Goal: Task Accomplishment & Management: Use online tool/utility

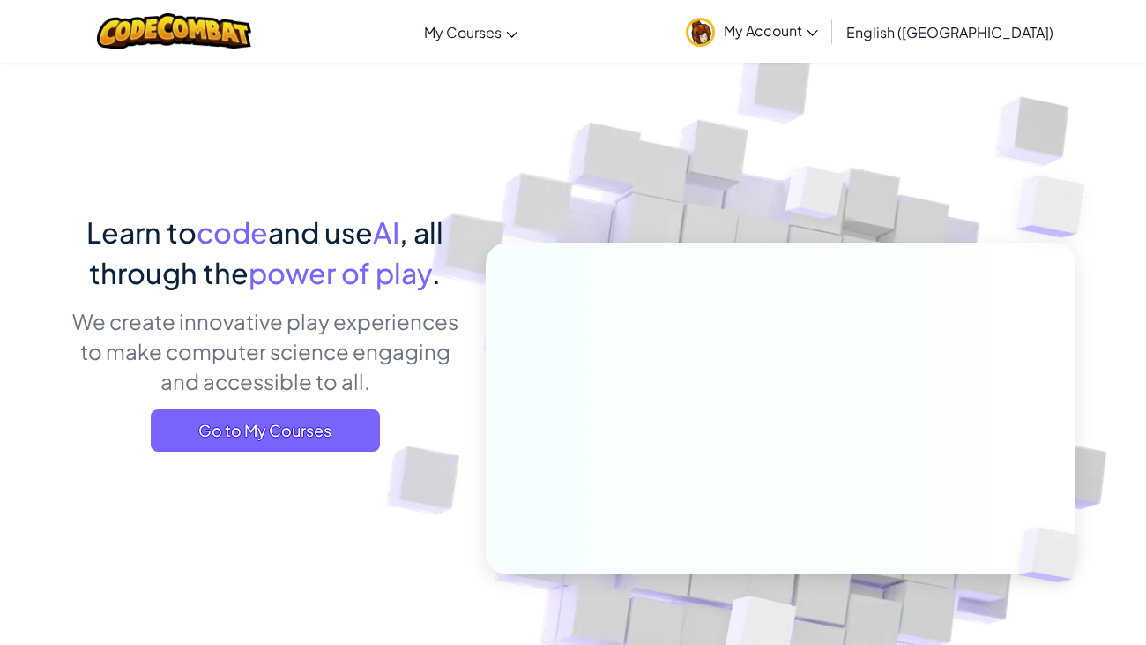
click at [827, 45] on link "My Account" at bounding box center [752, 32] width 150 height 56
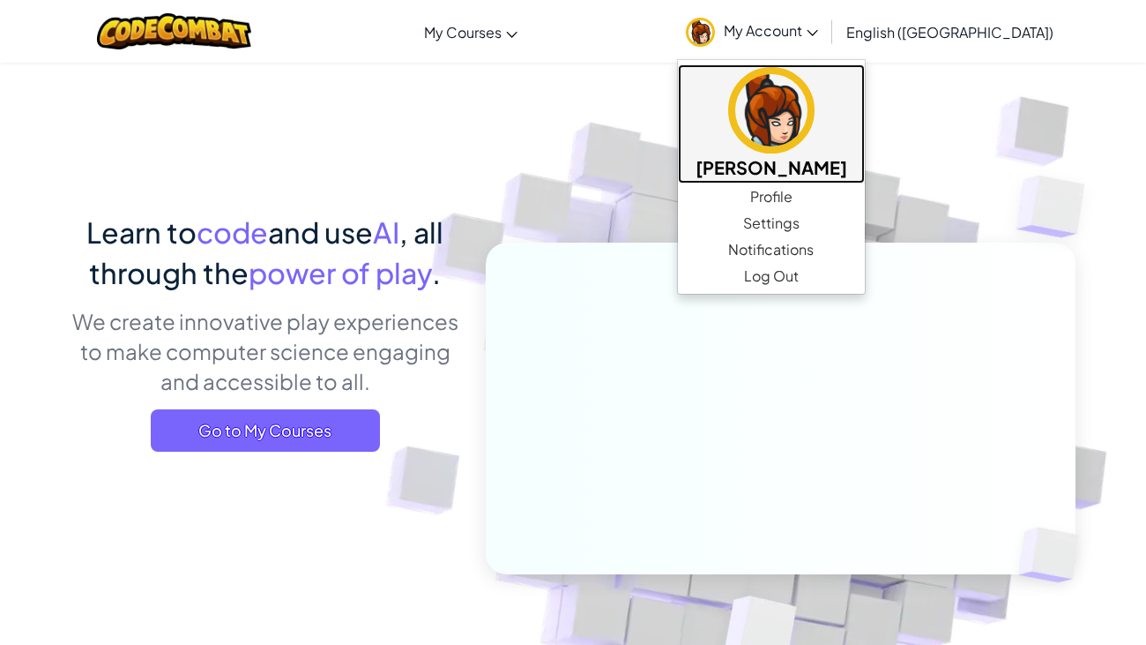
click at [823, 175] on h5 "[PERSON_NAME]" at bounding box center [772, 166] width 152 height 27
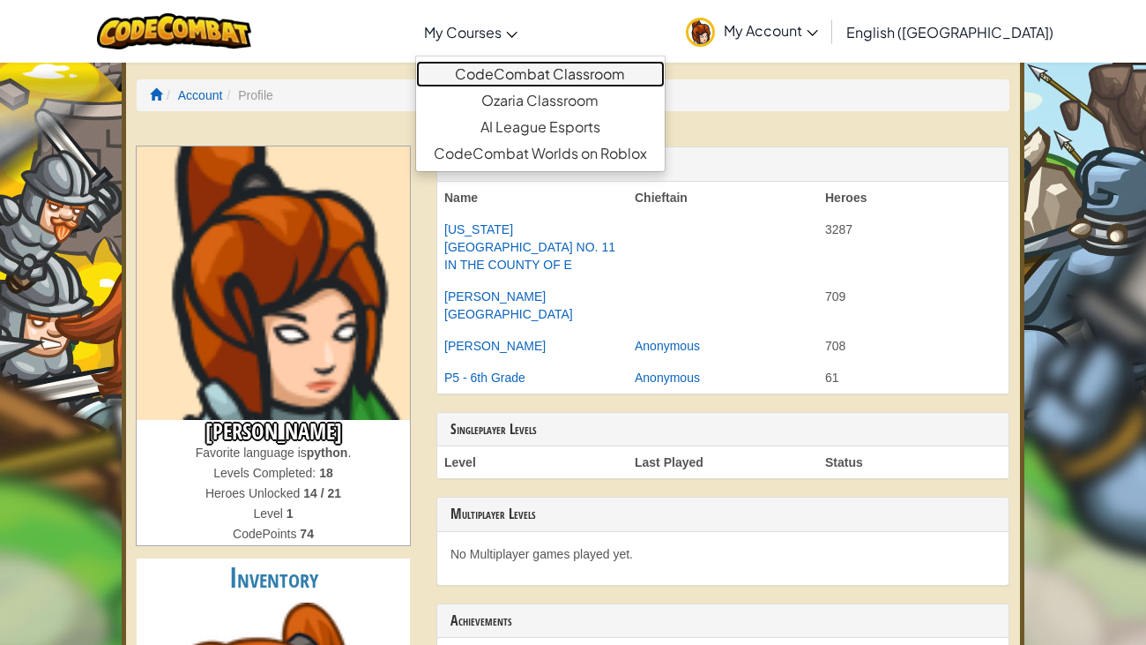
click at [521, 75] on link "CodeCombat Classroom" at bounding box center [540, 74] width 249 height 26
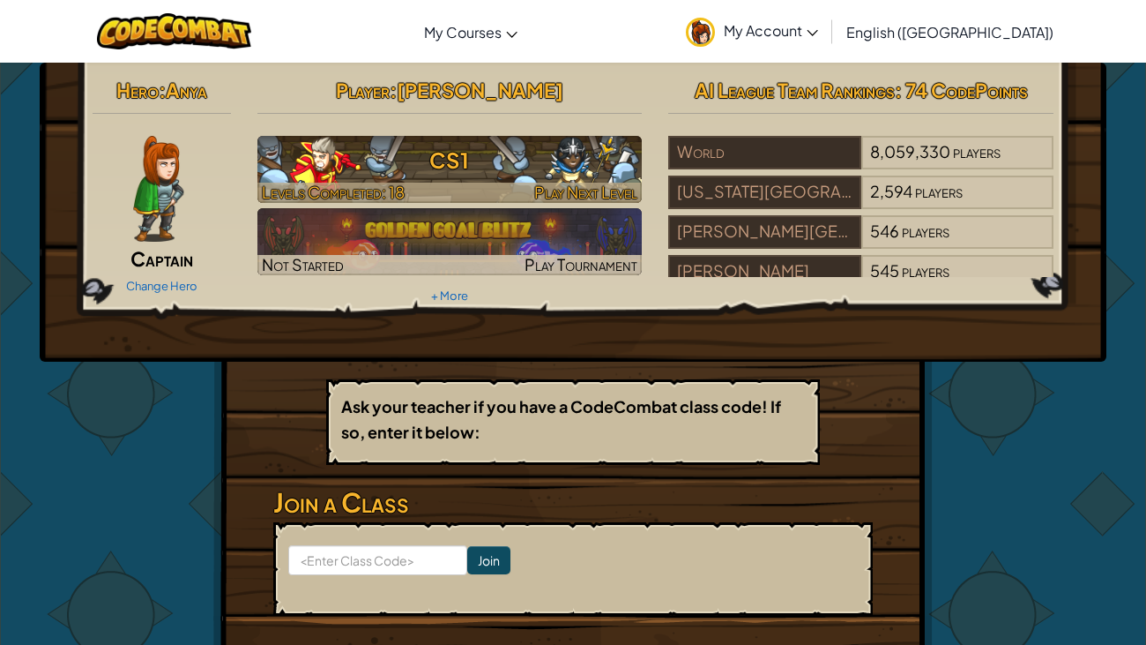
click at [452, 176] on h3 "CS1" at bounding box center [450, 160] width 385 height 40
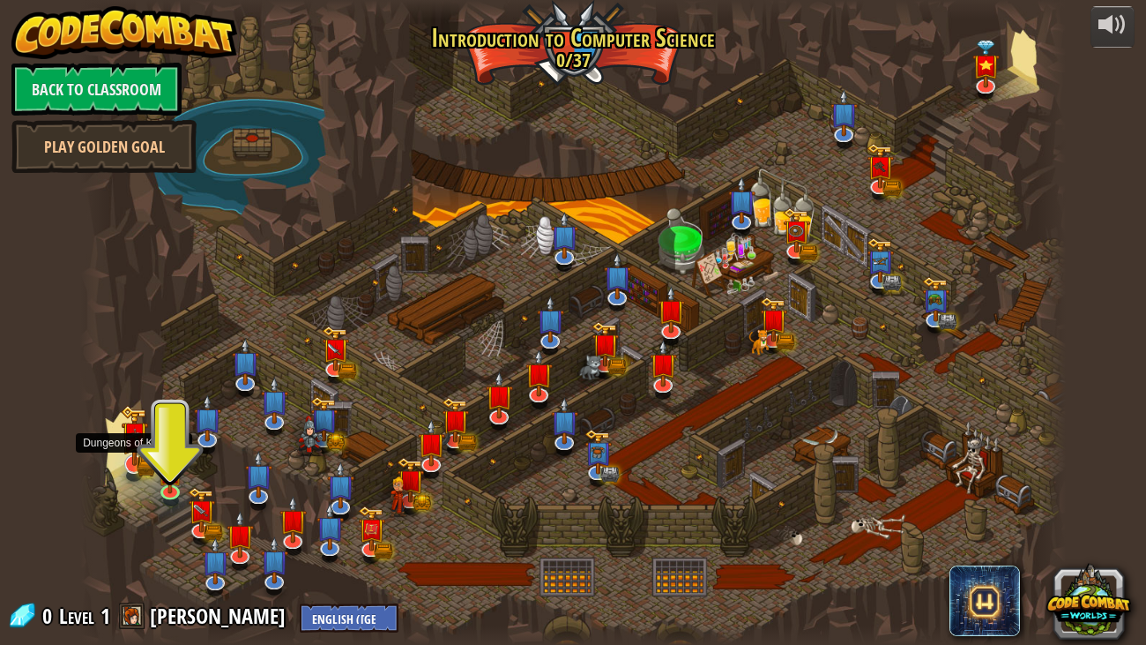
click at [131, 452] on img at bounding box center [134, 435] width 27 height 61
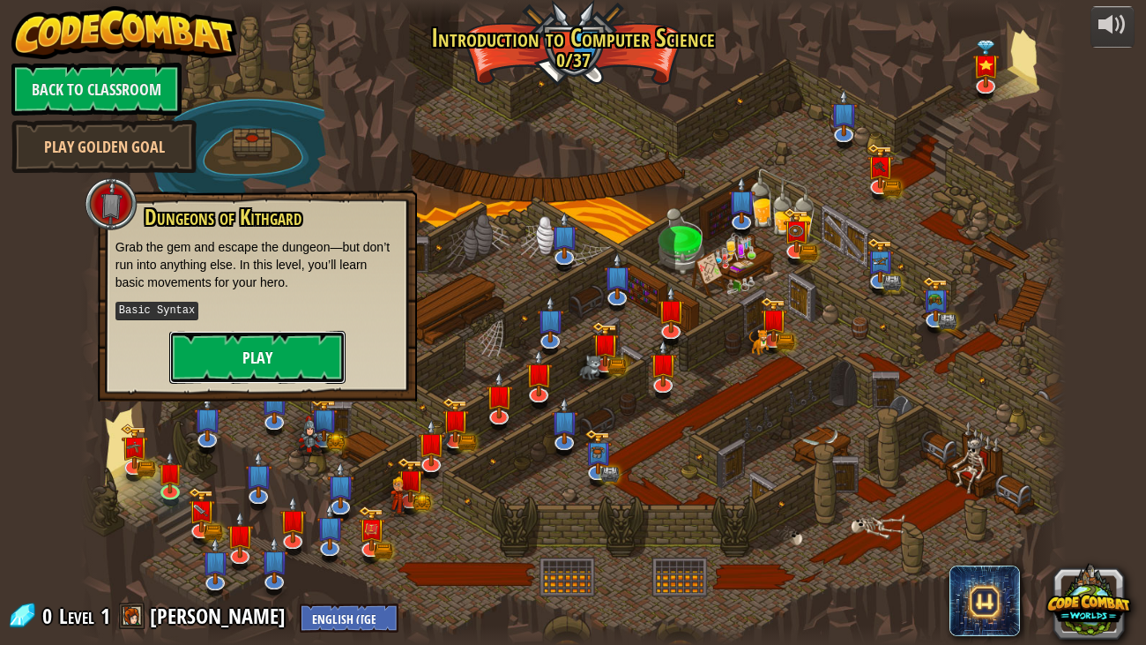
click at [188, 377] on button "Play" at bounding box center [257, 357] width 176 height 53
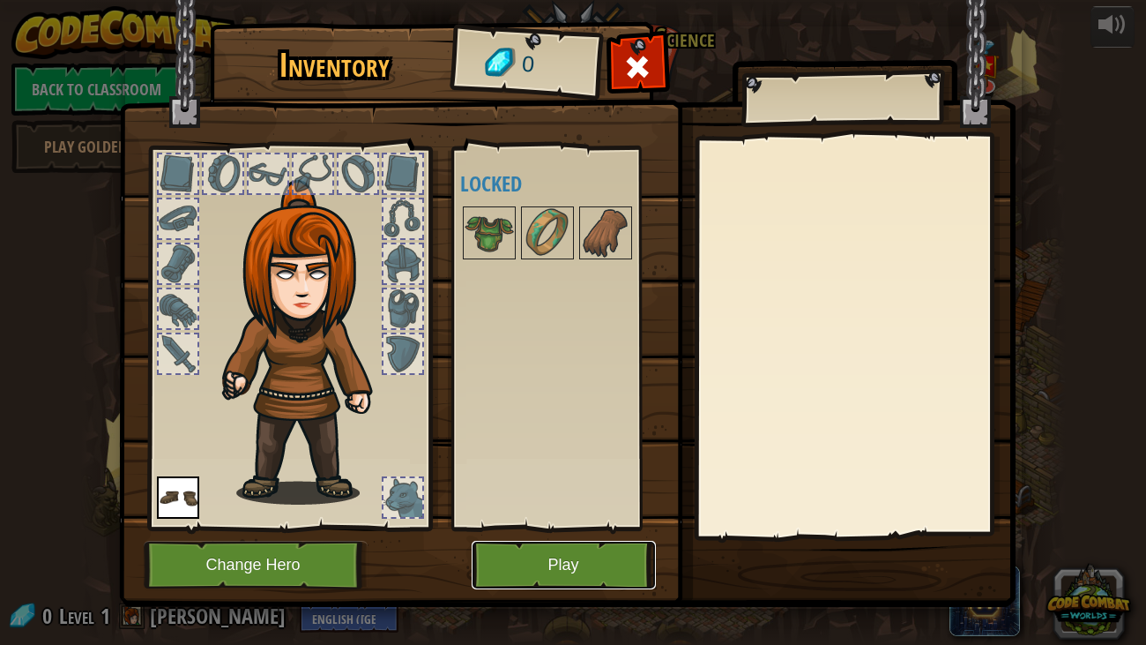
click at [553, 580] on button "Play" at bounding box center [564, 565] width 184 height 49
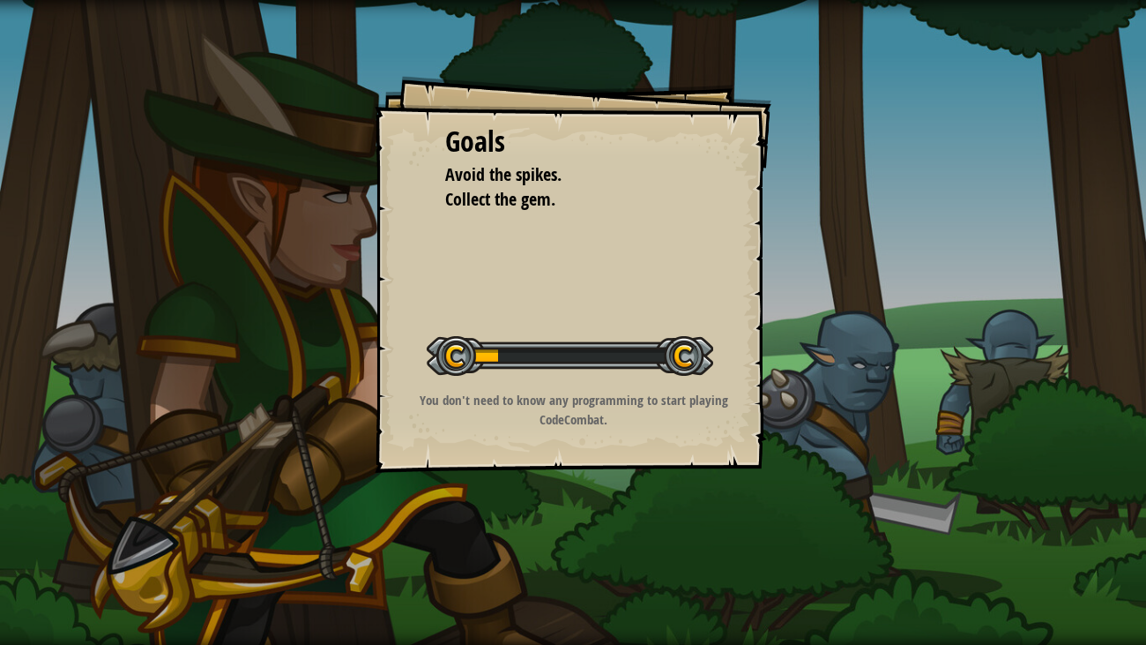
click at [486, 395] on p "You don't need to know any programming to start playing CodeCombat." at bounding box center [574, 410] width 354 height 38
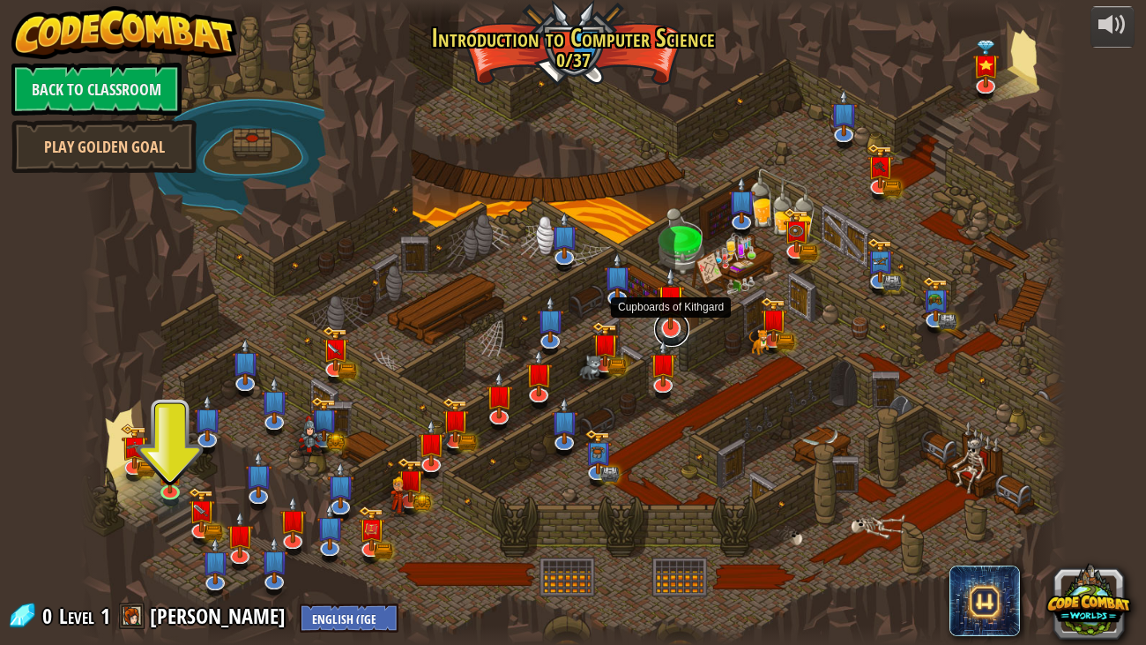
click at [675, 332] on link at bounding box center [671, 328] width 35 height 35
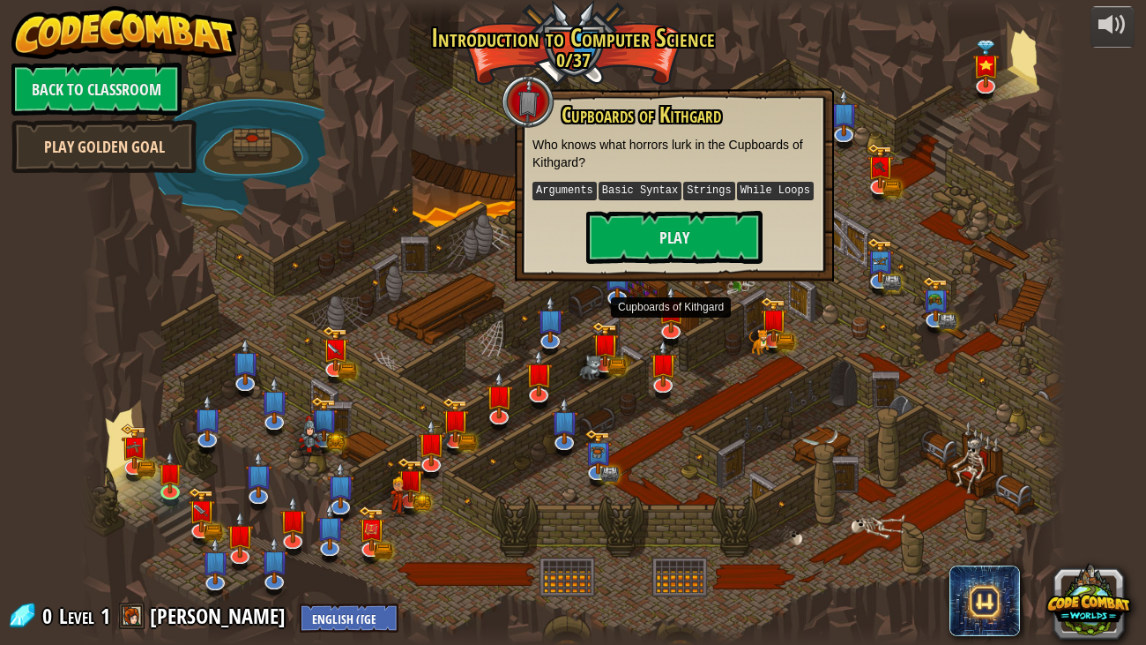
click at [134, 151] on link "Play Golden Goal" at bounding box center [103, 146] width 185 height 53
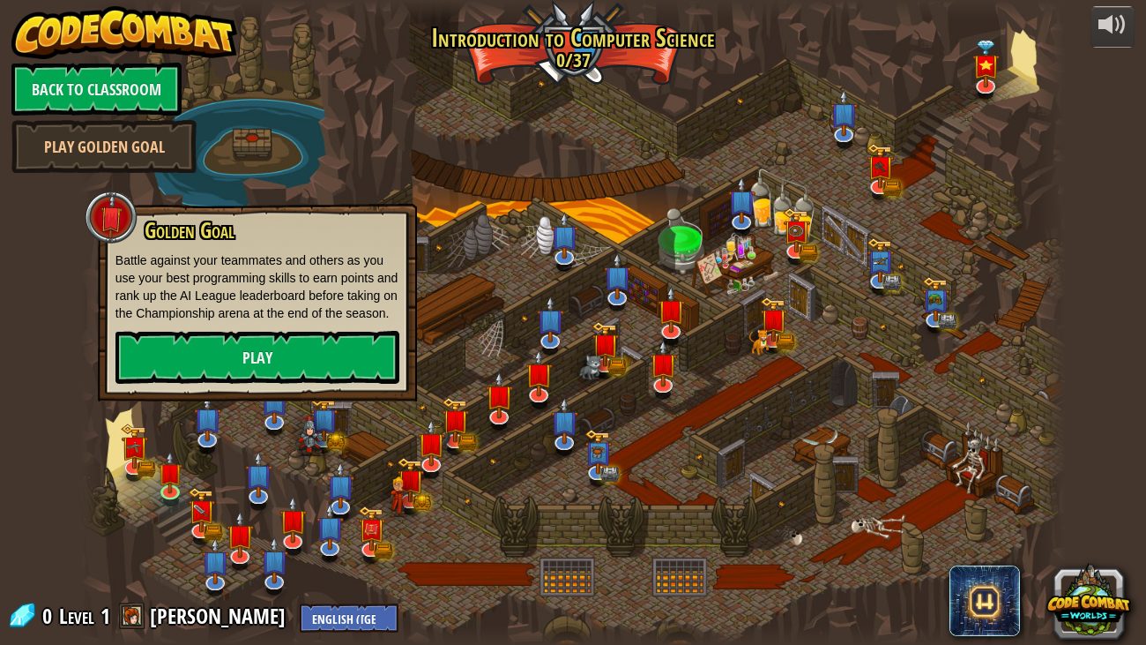
click at [606, 513] on div at bounding box center [573, 322] width 986 height 645
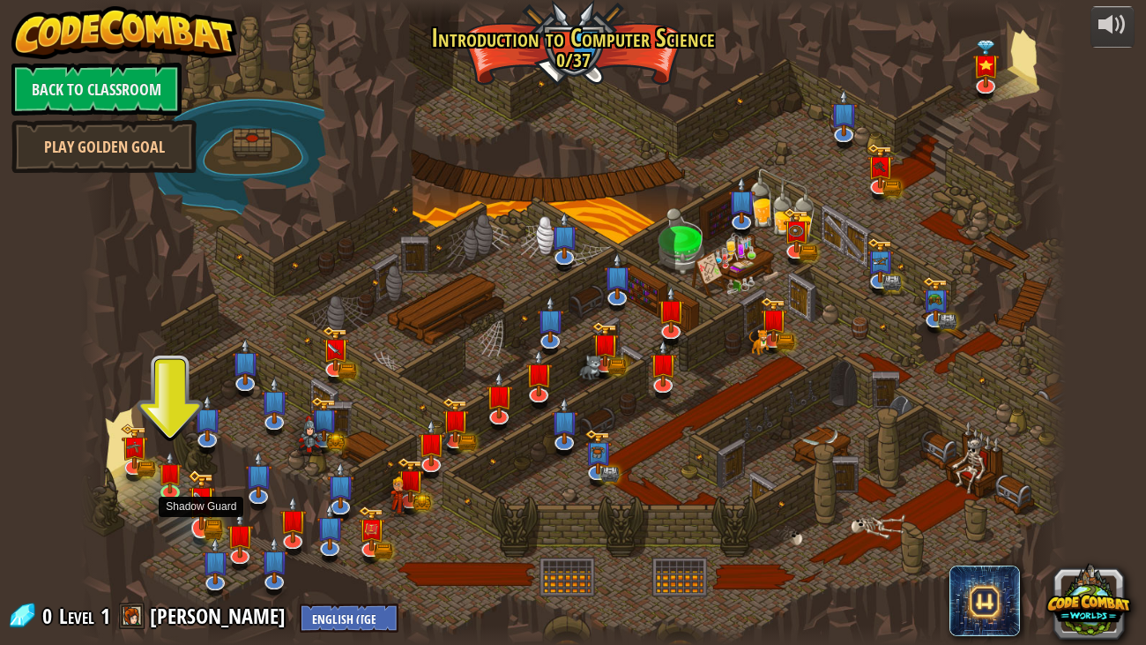
click at [197, 520] on img at bounding box center [201, 499] width 27 height 61
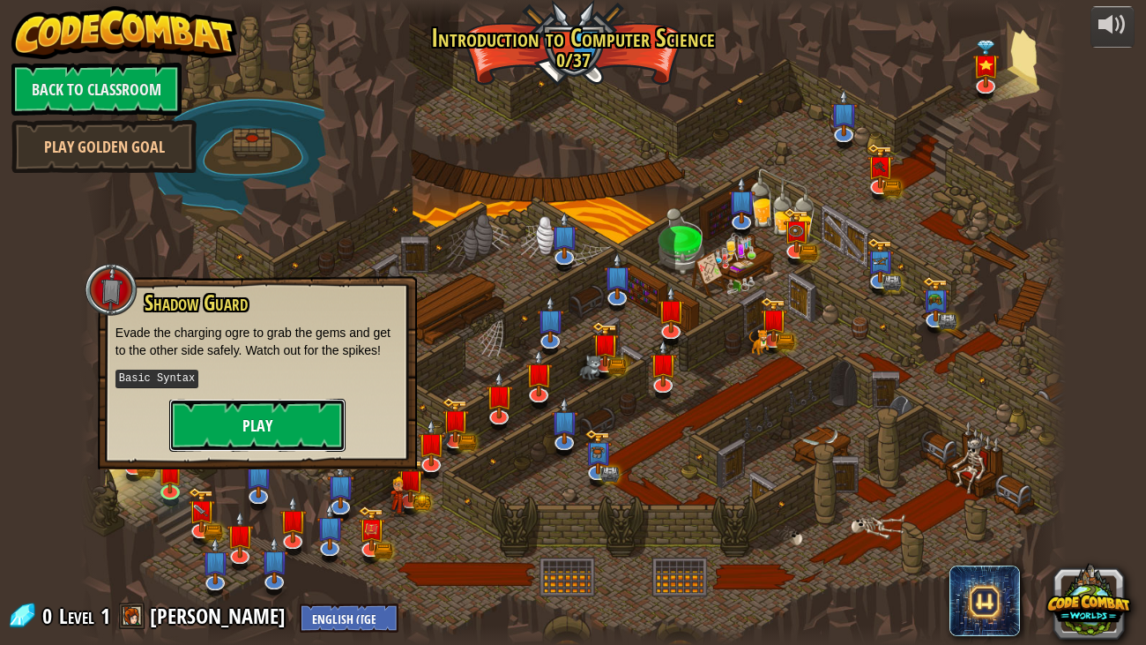
click at [230, 437] on button "Play" at bounding box center [257, 425] width 176 height 53
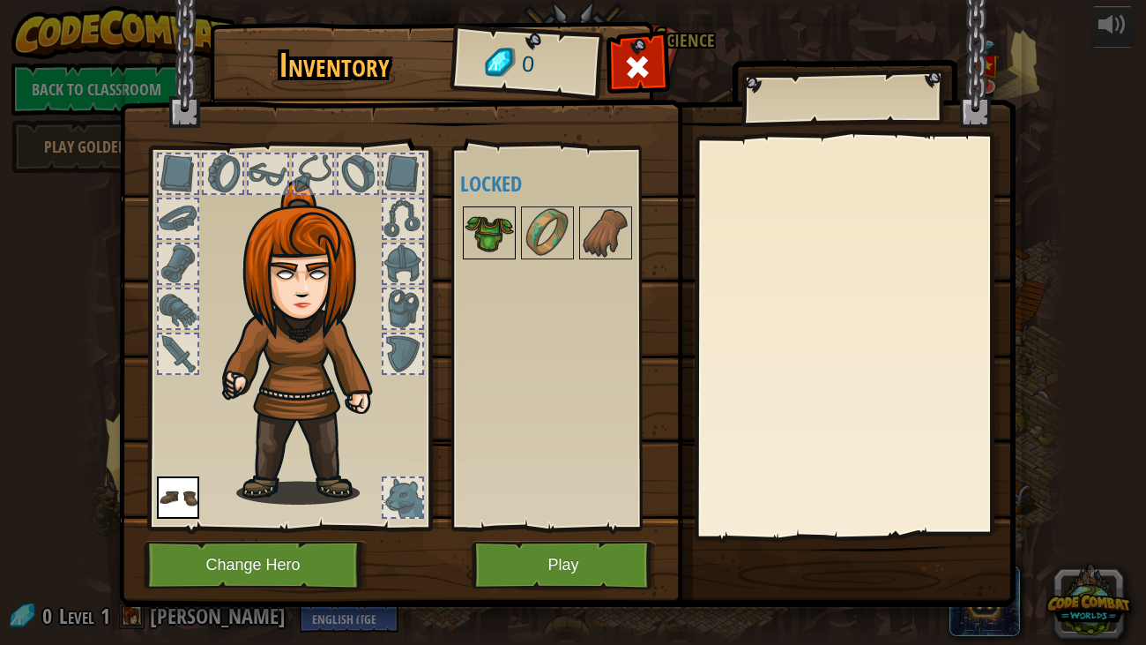
click at [503, 248] on img at bounding box center [489, 232] width 49 height 49
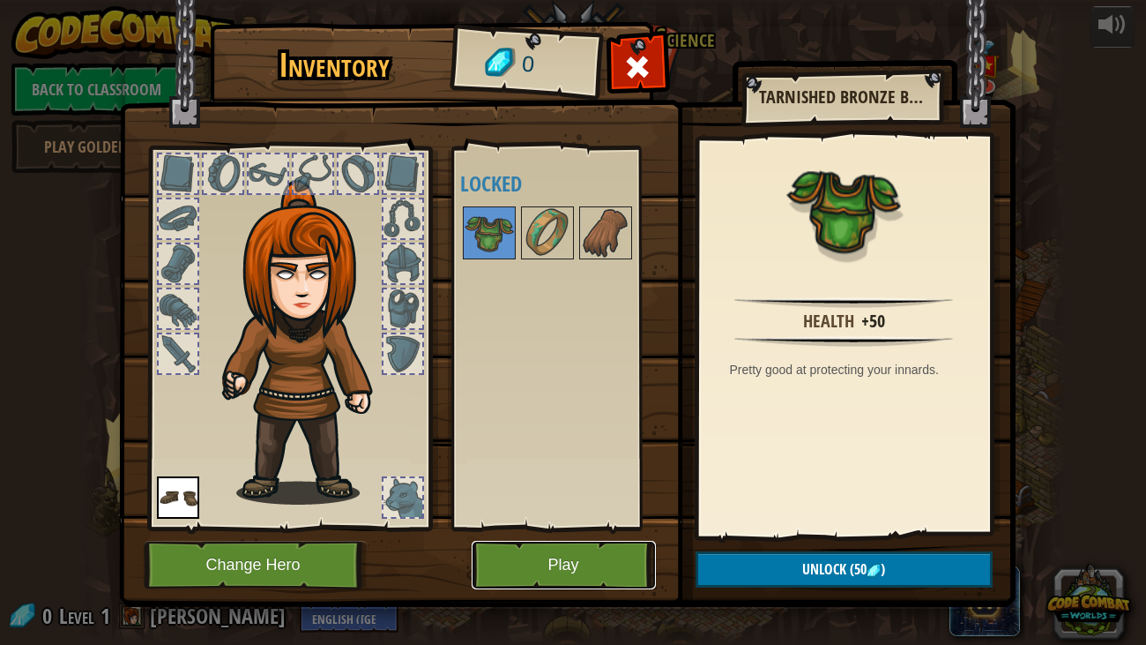
click at [535, 553] on button "Play" at bounding box center [564, 565] width 184 height 49
